Goal: Obtain resource: Download file/media

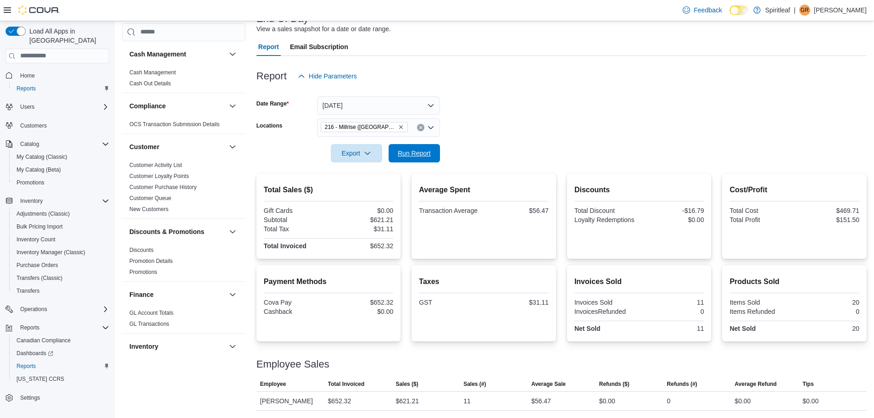
scroll to position [367, 0]
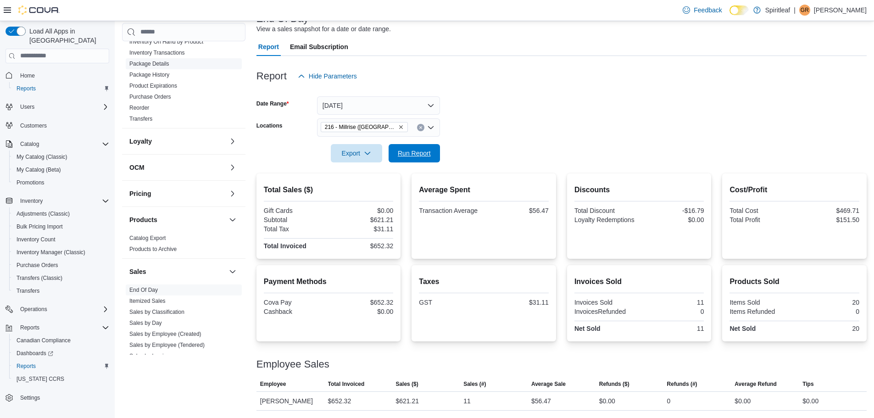
click at [416, 152] on span "Run Report" at bounding box center [414, 153] width 33 height 9
click at [409, 150] on span "Run Report" at bounding box center [414, 152] width 33 height 9
click at [400, 149] on span "Run Report" at bounding box center [414, 152] width 33 height 9
click at [447, 148] on form "Date Range [DATE] Locations 216 - [GEOGRAPHIC_DATA] ([GEOGRAPHIC_DATA]) Export …" at bounding box center [561, 123] width 610 height 77
click at [421, 152] on span "Run Report" at bounding box center [414, 152] width 33 height 9
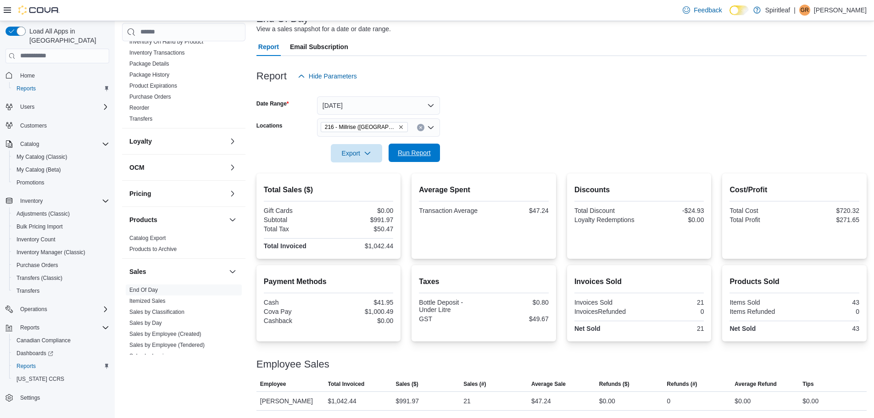
click at [421, 145] on span "Run Report" at bounding box center [414, 153] width 40 height 18
click at [406, 145] on span "Run Report" at bounding box center [414, 153] width 40 height 18
click at [420, 145] on span "Run Report" at bounding box center [414, 153] width 40 height 18
click at [462, 150] on form "Date Range [DATE] Locations 216 - [GEOGRAPHIC_DATA] ([GEOGRAPHIC_DATA]) Export …" at bounding box center [561, 123] width 610 height 77
click at [431, 150] on span "Run Report" at bounding box center [414, 153] width 40 height 18
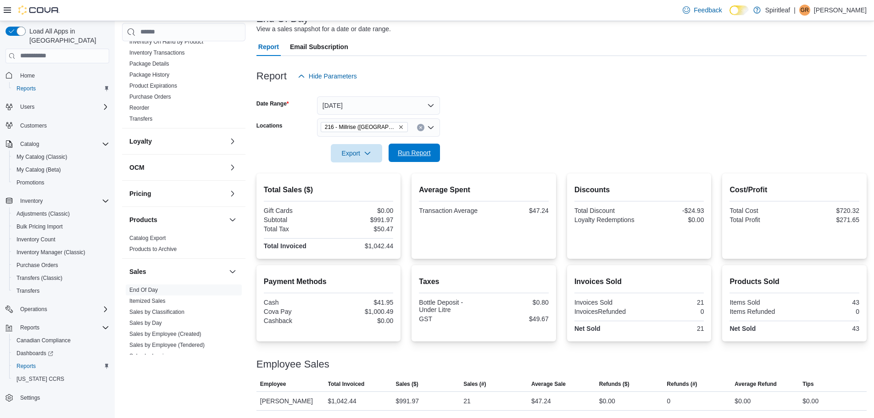
click at [420, 157] on span "Run Report" at bounding box center [414, 152] width 33 height 9
click at [416, 147] on span "Run Report" at bounding box center [414, 153] width 40 height 18
click at [410, 160] on span "Run Report" at bounding box center [414, 153] width 40 height 18
click at [418, 149] on span "Run Report" at bounding box center [414, 152] width 33 height 9
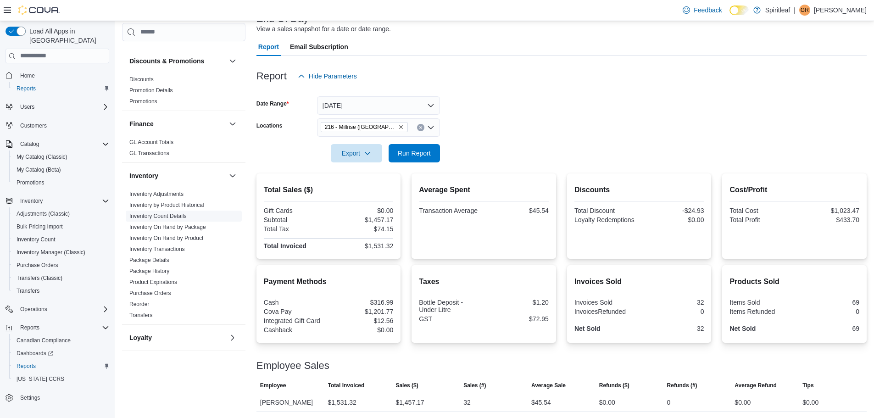
scroll to position [321, 0]
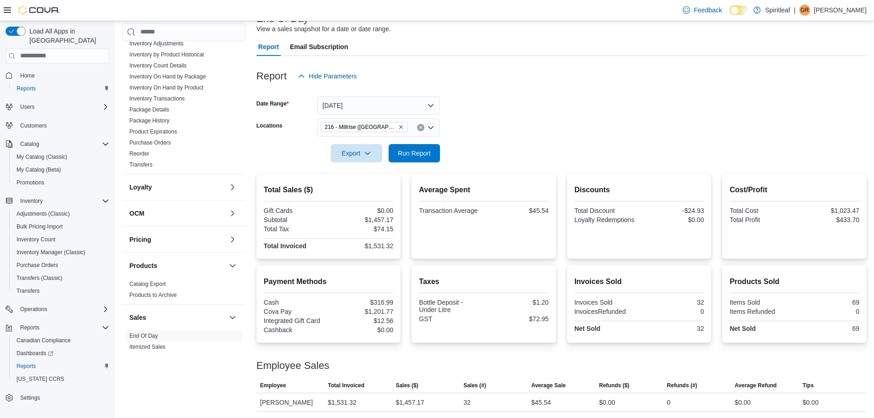
drag, startPoint x: 193, startPoint y: 87, endPoint x: 432, endPoint y: 120, distance: 241.6
click at [193, 87] on link "Inventory On Hand by Product" at bounding box center [166, 87] width 74 height 6
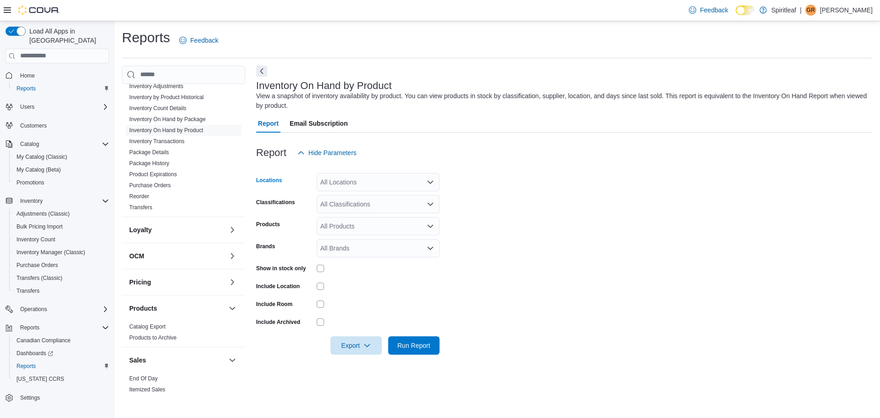
click at [347, 183] on div "All Locations" at bounding box center [378, 182] width 123 height 18
type input "***"
click at [394, 194] on span "216 - Millrise ([GEOGRAPHIC_DATA])" at bounding box center [404, 197] width 109 height 9
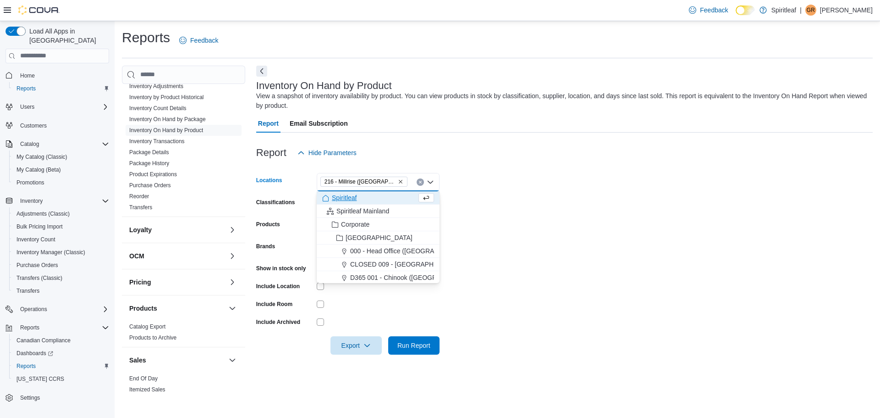
click at [528, 209] on form "Locations 216 - [GEOGRAPHIC_DATA] ([GEOGRAPHIC_DATA]) Combo box. Selected. 216 …" at bounding box center [564, 258] width 617 height 193
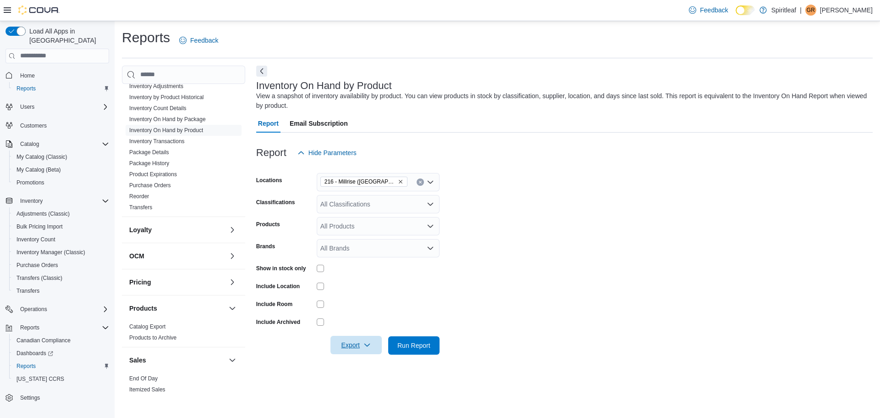
click at [361, 339] on span "Export" at bounding box center [356, 345] width 40 height 18
click at [363, 292] on span "Export to Excel" at bounding box center [357, 290] width 41 height 7
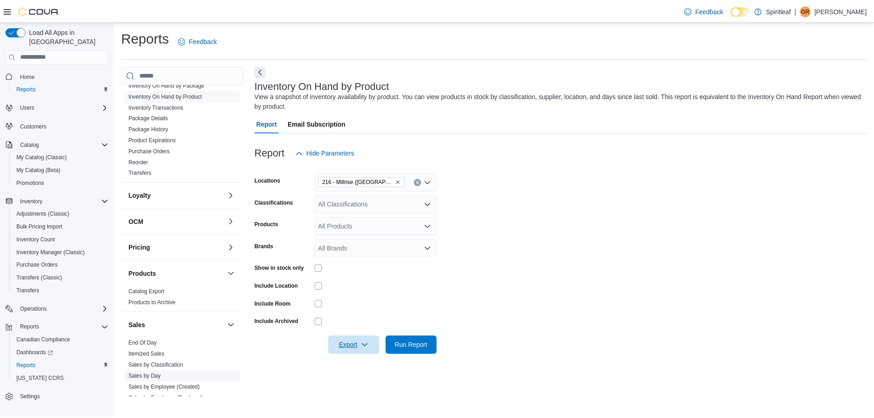
scroll to position [413, 0]
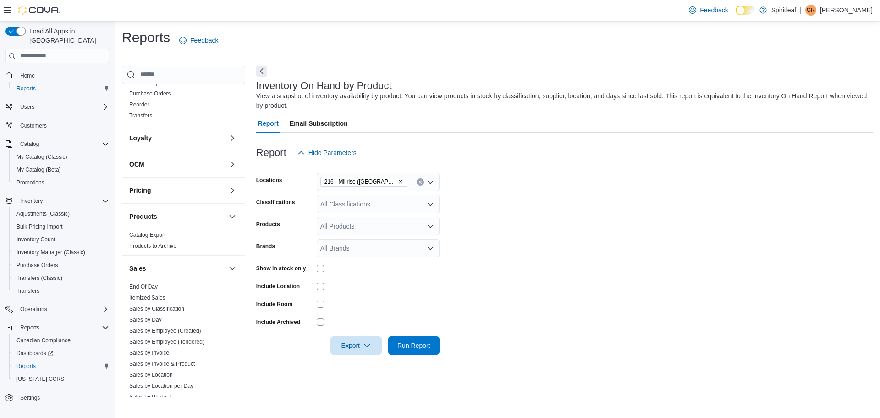
drag, startPoint x: 151, startPoint y: 288, endPoint x: 336, endPoint y: 283, distance: 184.4
click at [151, 288] on link "End Of Day" at bounding box center [143, 286] width 28 height 6
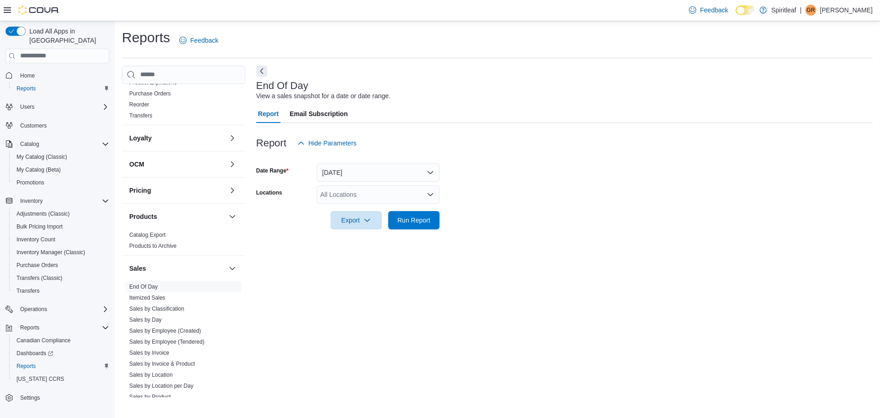
click at [369, 198] on div "All Locations" at bounding box center [378, 194] width 123 height 18
type input "***"
click at [374, 209] on span "216 - Millrise ([GEOGRAPHIC_DATA])" at bounding box center [404, 209] width 109 height 9
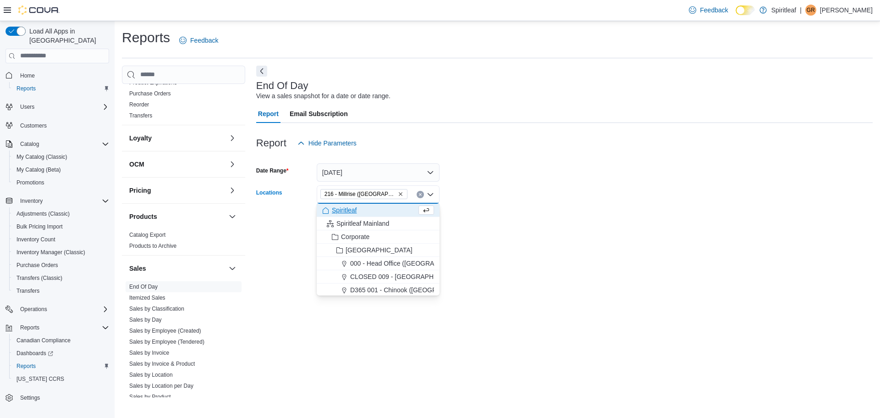
click at [532, 207] on div at bounding box center [564, 207] width 617 height 7
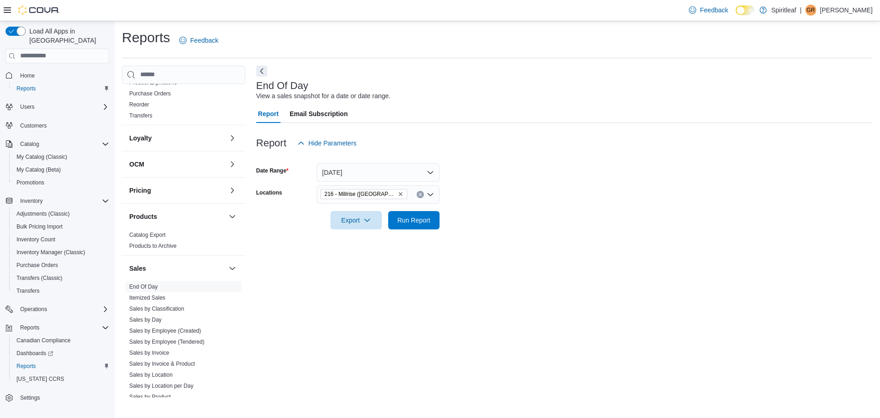
click at [417, 209] on div at bounding box center [564, 207] width 617 height 7
click at [416, 216] on span "Run Report" at bounding box center [414, 219] width 33 height 9
